Goal: Information Seeking & Learning: Learn about a topic

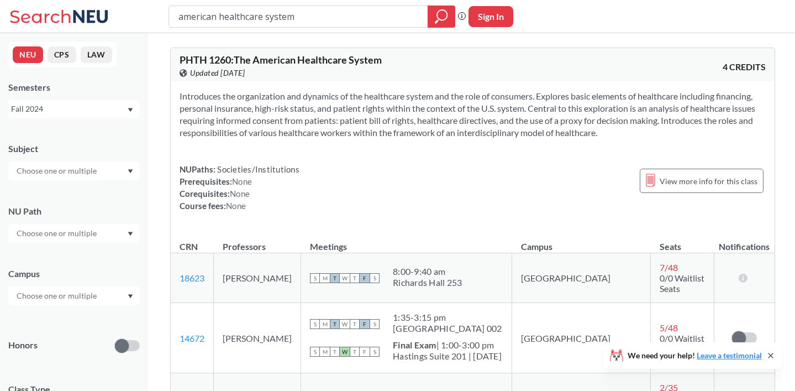
click at [43, 111] on div "Fall 2024" at bounding box center [69, 109] width 116 height 12
click at [65, 166] on span "Summer 2 2025" at bounding box center [42, 164] width 56 height 12
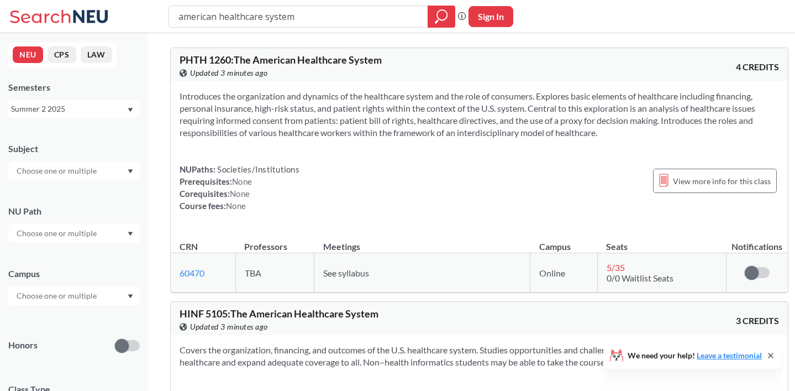
drag, startPoint x: 310, startPoint y: 17, endPoint x: 152, endPoint y: 12, distance: 158.2
click at [152, 12] on div "american healthcare system Phrase search guarantees the exact search appears in…" at bounding box center [397, 16] width 795 height 33
type input "biol 3409"
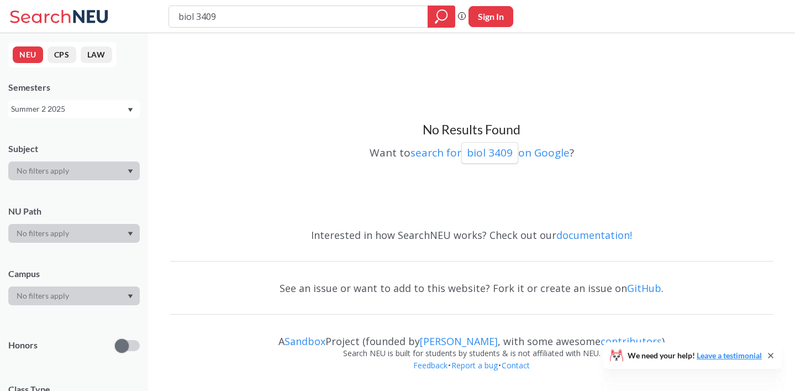
click at [198, 13] on input "biol 3409" at bounding box center [298, 16] width 243 height 19
click at [114, 107] on div "Summer 2 2025" at bounding box center [69, 109] width 116 height 12
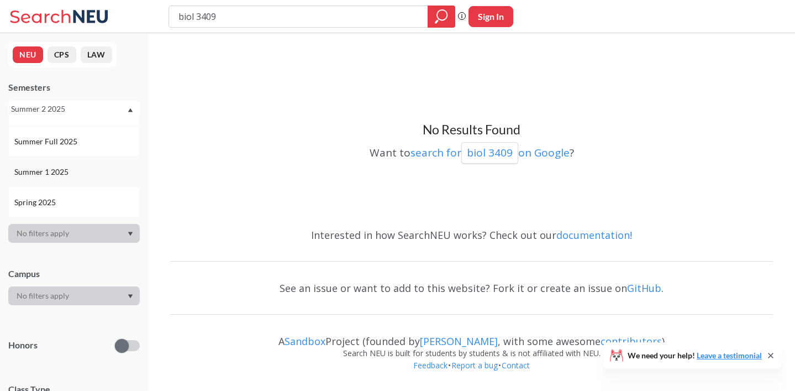
click at [81, 167] on div "Summer 1 2025" at bounding box center [76, 172] width 125 height 12
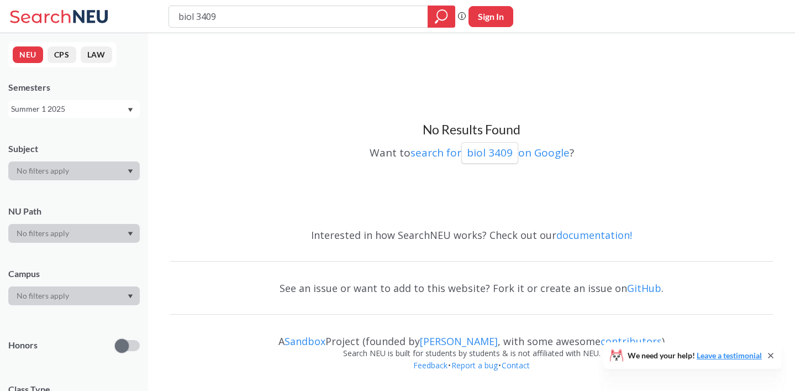
drag, startPoint x: 226, startPoint y: 19, endPoint x: 195, endPoint y: 16, distance: 30.6
click at [195, 16] on input "biol 3409" at bounding box center [298, 16] width 243 height 19
type input "biol"
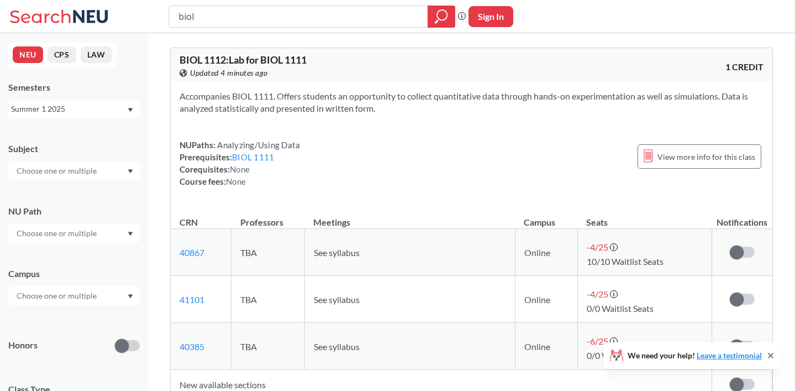
click at [89, 113] on div "Summer 1 2025" at bounding box center [69, 109] width 116 height 12
click at [67, 128] on span "Summer 2 2024" at bounding box center [42, 131] width 56 height 12
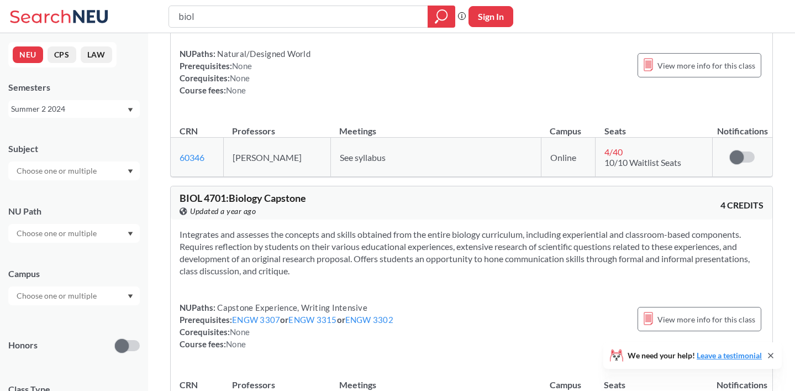
scroll to position [1540, 0]
drag, startPoint x: 214, startPoint y: 146, endPoint x: 301, endPoint y: 186, distance: 95.7
click at [301, 221] on div "Integrates and assesses the concepts and skills obtained from the entire biolog…" at bounding box center [472, 295] width 602 height 148
click at [300, 221] on div "Integrates and assesses the concepts and skills obtained from the entire biolog…" at bounding box center [472, 295] width 602 height 148
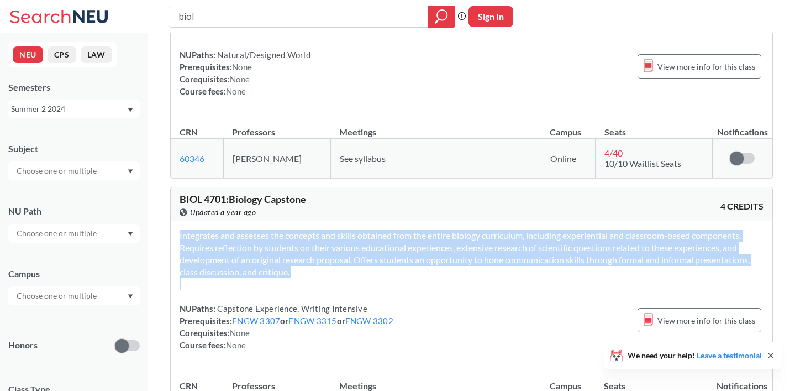
click at [300, 221] on div "Integrates and assesses the concepts and skills obtained from the entire biolog…" at bounding box center [472, 295] width 602 height 148
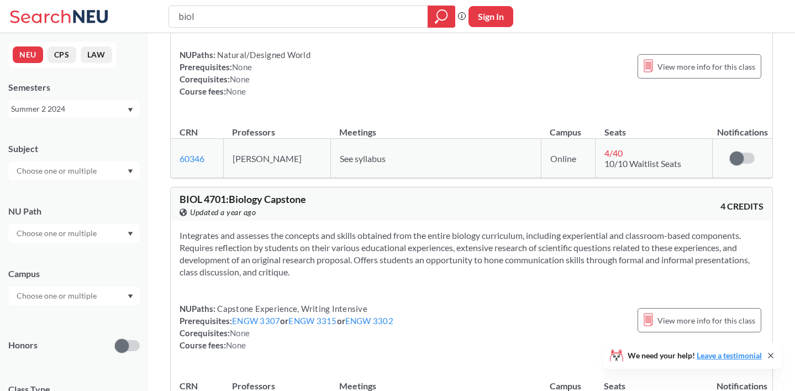
click at [267, 229] on section "Integrates and assesses the concepts and skills obtained from the entire biolog…" at bounding box center [472, 253] width 584 height 49
click at [266, 229] on section "Integrates and assesses the concepts and skills obtained from the entire biolog…" at bounding box center [472, 253] width 584 height 49
click at [277, 229] on section "Integrates and assesses the concepts and skills obtained from the entire biolog…" at bounding box center [472, 253] width 584 height 49
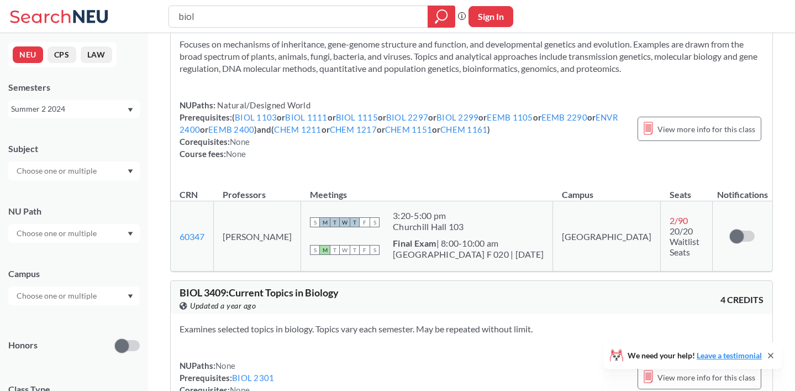
scroll to position [2119, 0]
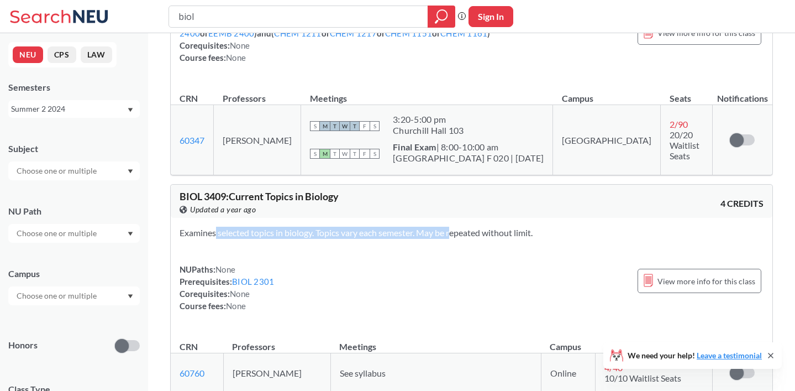
drag, startPoint x: 194, startPoint y: 139, endPoint x: 438, endPoint y: 141, distance: 244.3
click at [438, 227] on section "Examines selected topics in biology. Topics vary each semester. May be repeated…" at bounding box center [472, 233] width 584 height 12
click at [315, 19] on input "biol" at bounding box center [298, 16] width 243 height 19
type input "biol 3409"
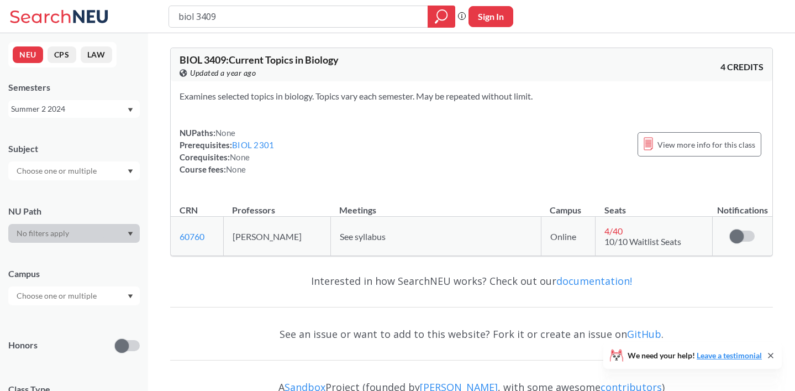
click at [50, 102] on div "Summer 2 2024" at bounding box center [74, 109] width 132 height 18
click at [57, 160] on span "Summer 1 2025" at bounding box center [42, 166] width 56 height 12
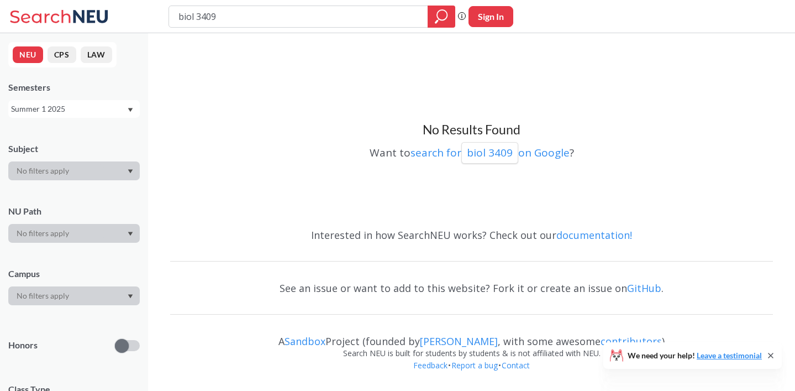
click at [68, 109] on div "Summer 1 2025" at bounding box center [69, 109] width 116 height 12
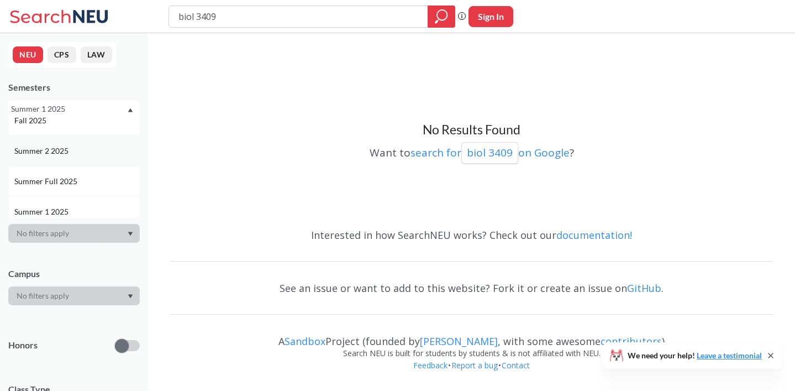
scroll to position [15, 0]
click at [59, 154] on div "Summer 2 2025" at bounding box center [74, 148] width 132 height 30
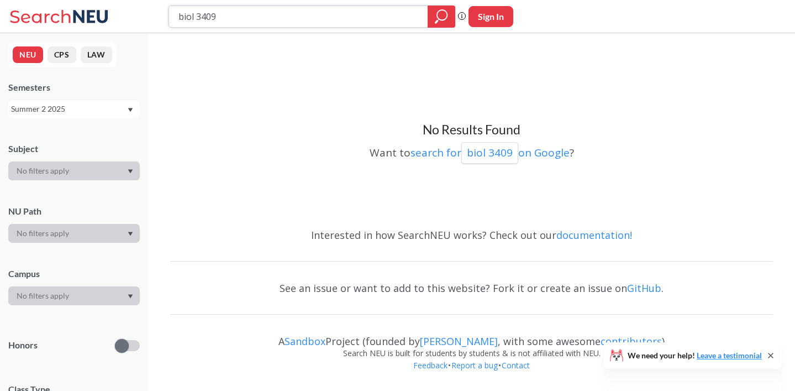
click at [292, 15] on input "biol 3409" at bounding box center [298, 16] width 243 height 19
click at [455, 13] on div at bounding box center [442, 17] width 28 height 22
click at [72, 114] on div "Summer 2 2025" at bounding box center [69, 109] width 116 height 12
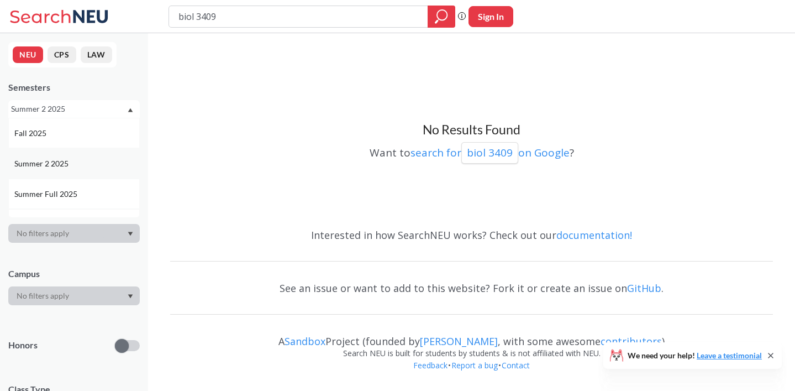
click at [56, 163] on span "Summer 2 2025" at bounding box center [42, 164] width 56 height 12
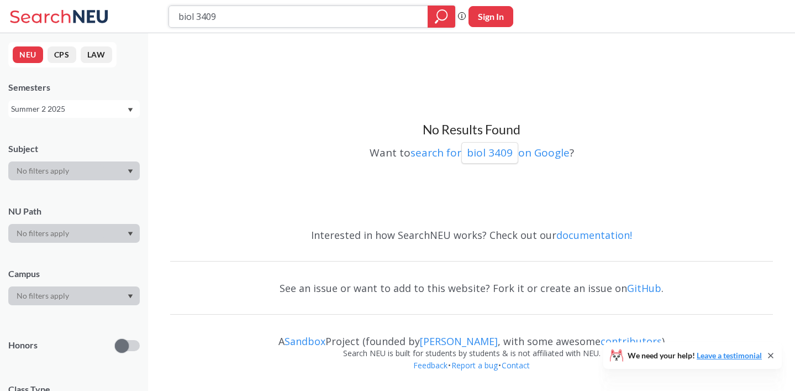
drag, startPoint x: 193, startPoint y: 13, endPoint x: 139, endPoint y: 13, distance: 54.7
click at [138, 13] on div "biol 3409 Phrase search guarantees the exact search appears in the results. Ex.…" at bounding box center [397, 16] width 795 height 33
type input "BIOL 3409"
drag, startPoint x: 266, startPoint y: 11, endPoint x: 198, endPoint y: 14, distance: 68.1
click at [198, 14] on input "BIOL 3409" at bounding box center [298, 16] width 243 height 19
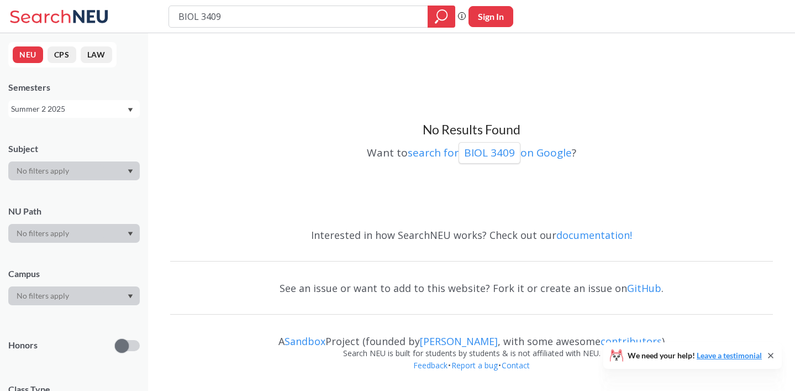
type input "BIOL"
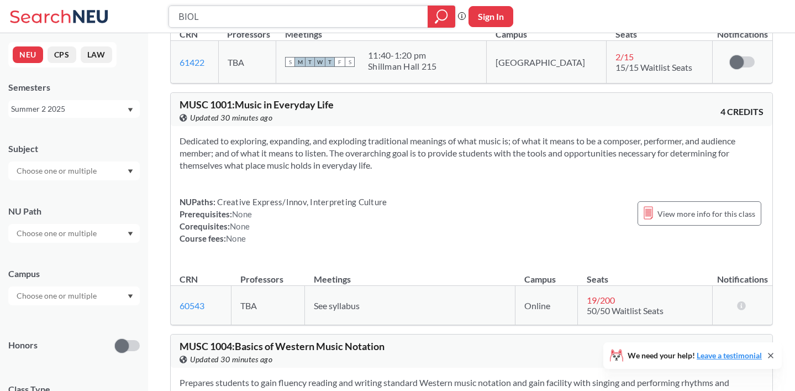
scroll to position [4575, 0]
